Goal: Find specific page/section: Find specific page/section

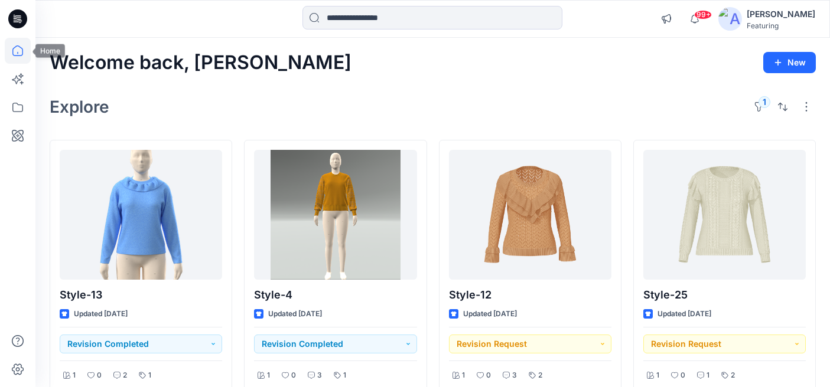
click at [12, 47] on icon at bounding box center [18, 51] width 26 height 26
click at [761, 108] on button "1" at bounding box center [758, 106] width 19 height 19
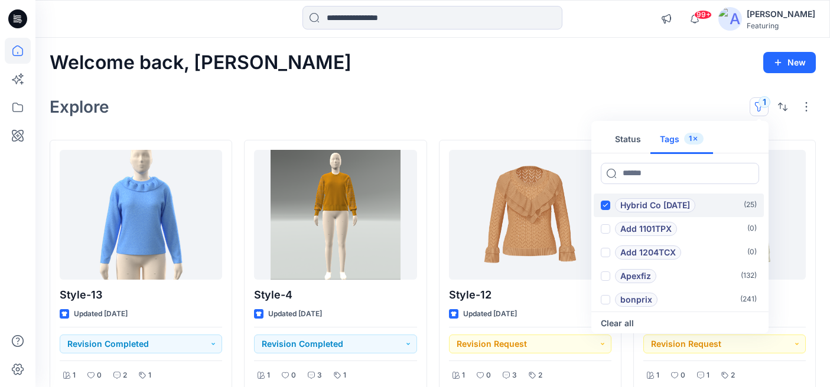
click at [605, 207] on icon at bounding box center [604, 205] width 5 height 4
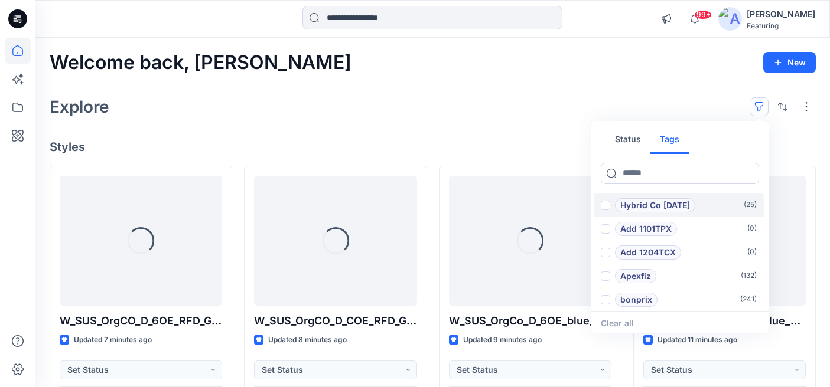
click at [605, 208] on span at bounding box center [605, 205] width 9 height 9
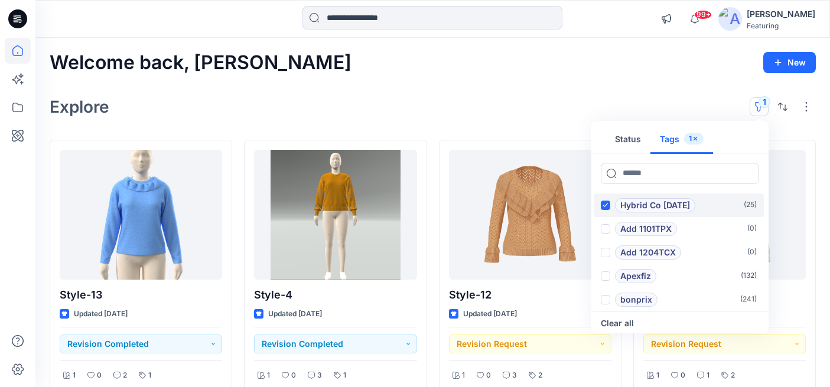
click at [607, 205] on icon at bounding box center [604, 205] width 5 height 4
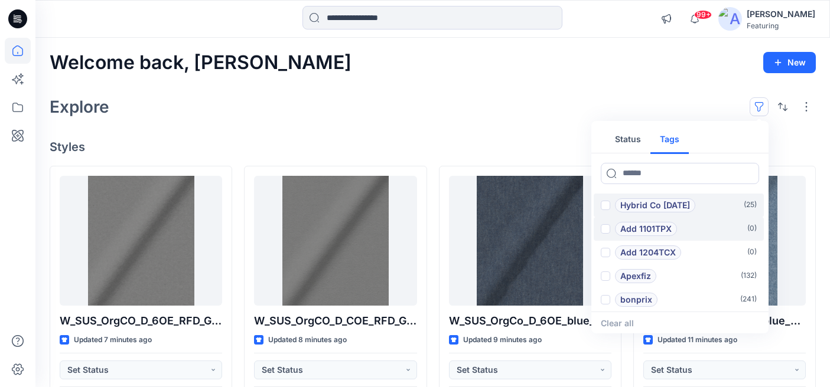
scroll to position [47, 0]
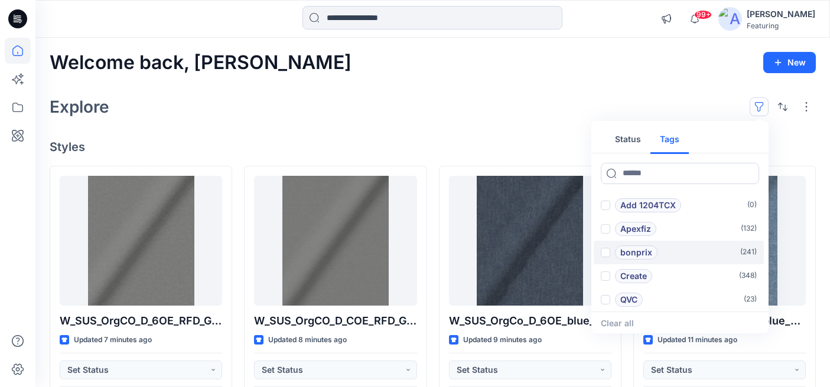
click at [608, 251] on span at bounding box center [605, 252] width 9 height 9
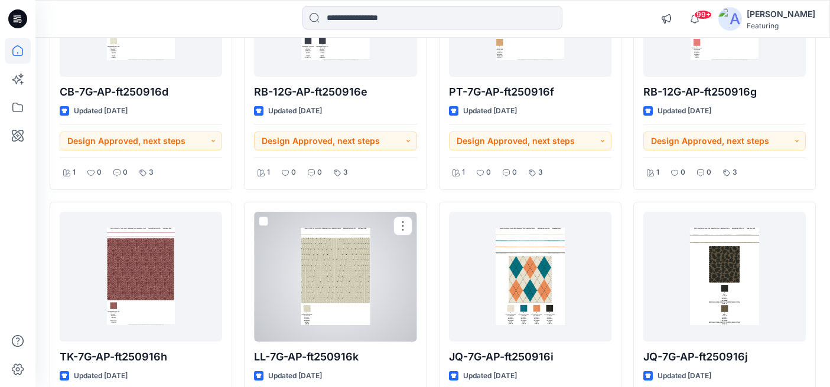
scroll to position [0, 0]
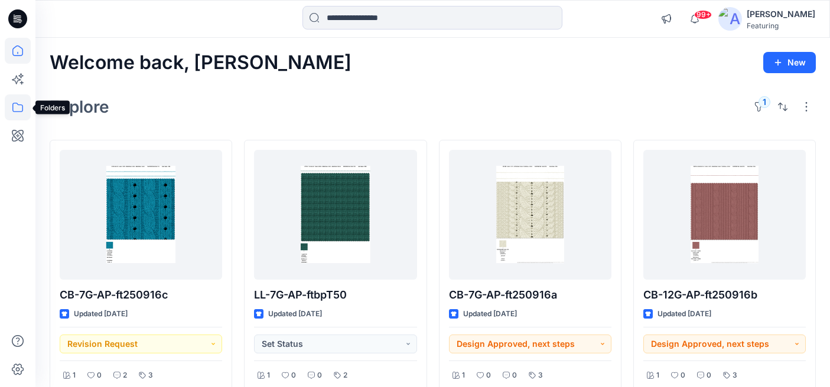
click at [17, 102] on icon at bounding box center [18, 107] width 26 height 26
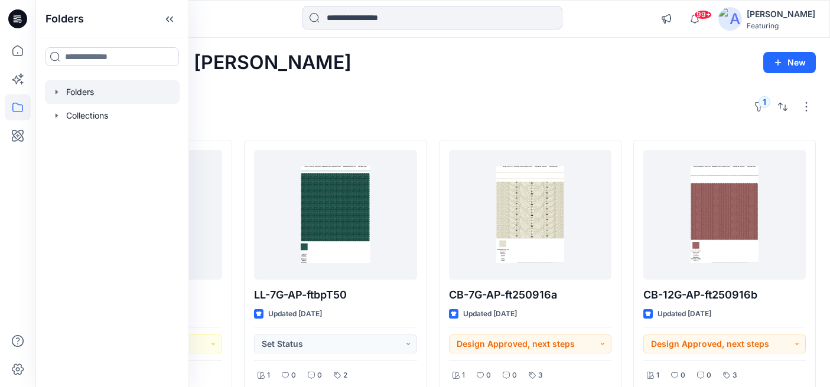
click at [86, 92] on div at bounding box center [112, 92] width 135 height 24
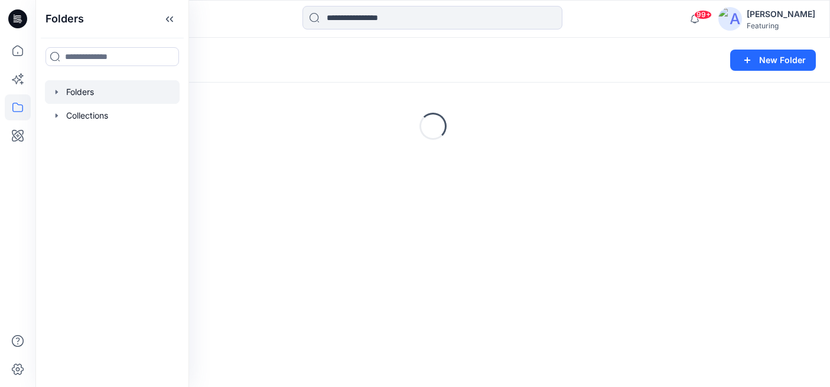
click at [253, 60] on div "Folders" at bounding box center [387, 60] width 674 height 17
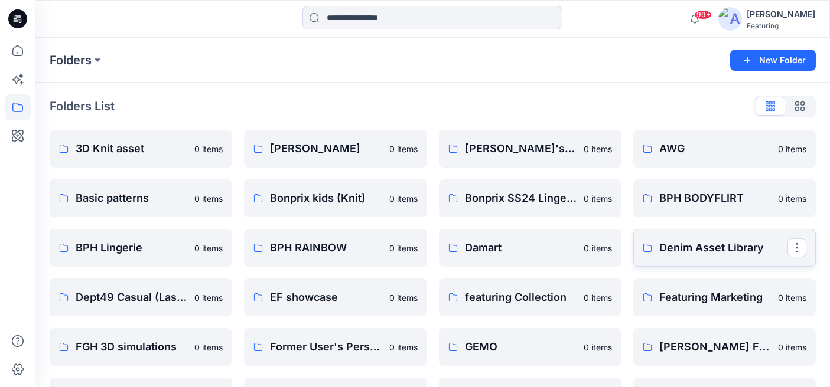
click at [744, 245] on p "Denim Asset Library" at bounding box center [723, 248] width 128 height 17
